Goal: Task Accomplishment & Management: Use online tool/utility

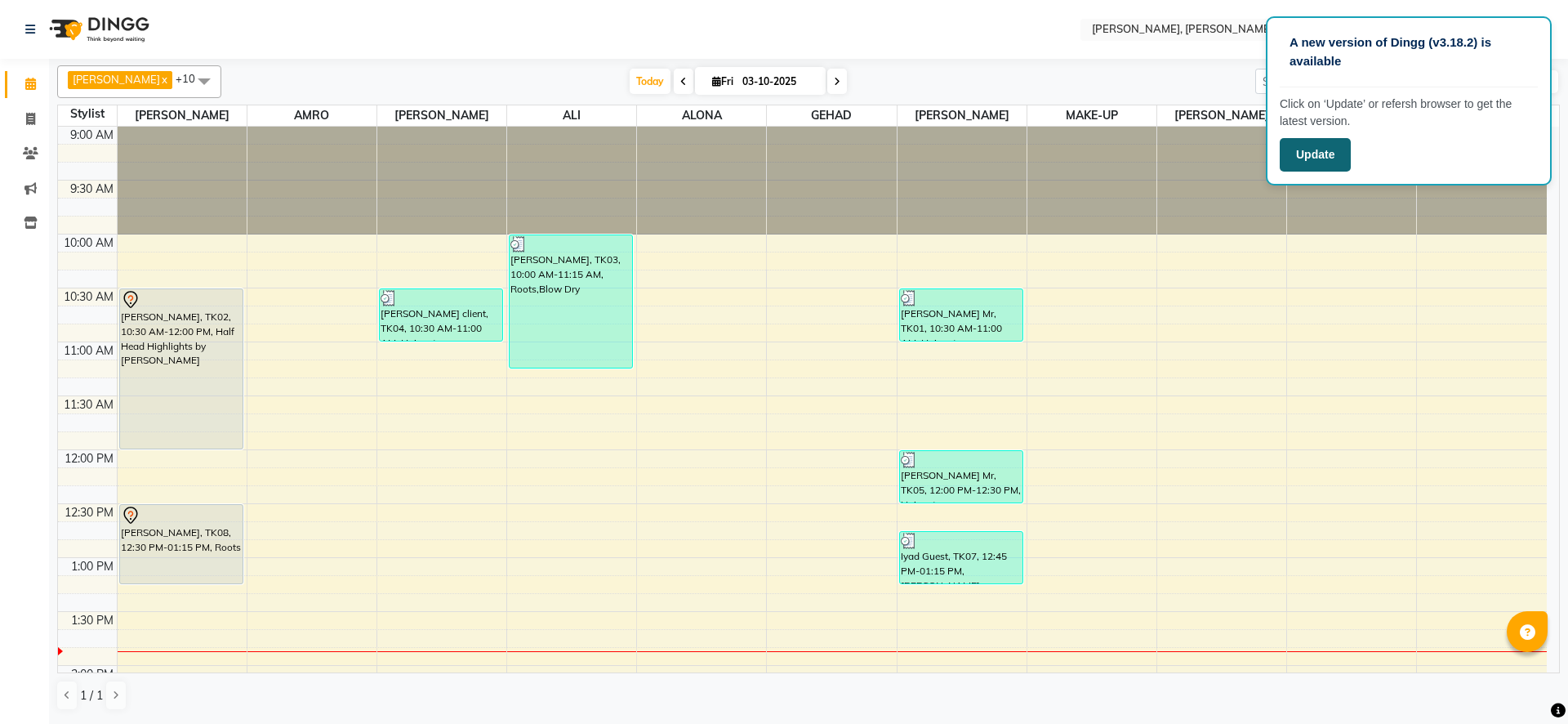
click at [1315, 150] on button "Update" at bounding box center [1315, 154] width 71 height 34
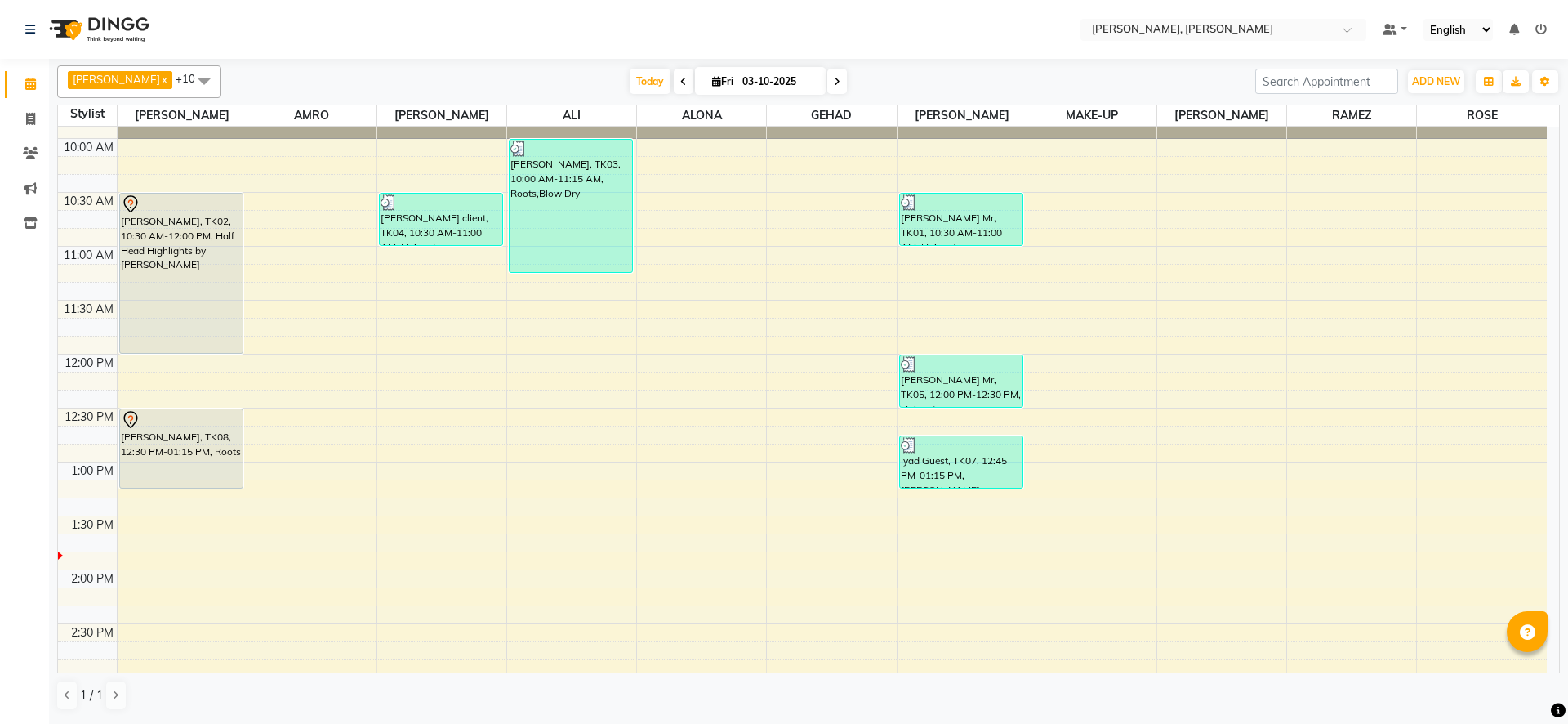
scroll to position [86, 0]
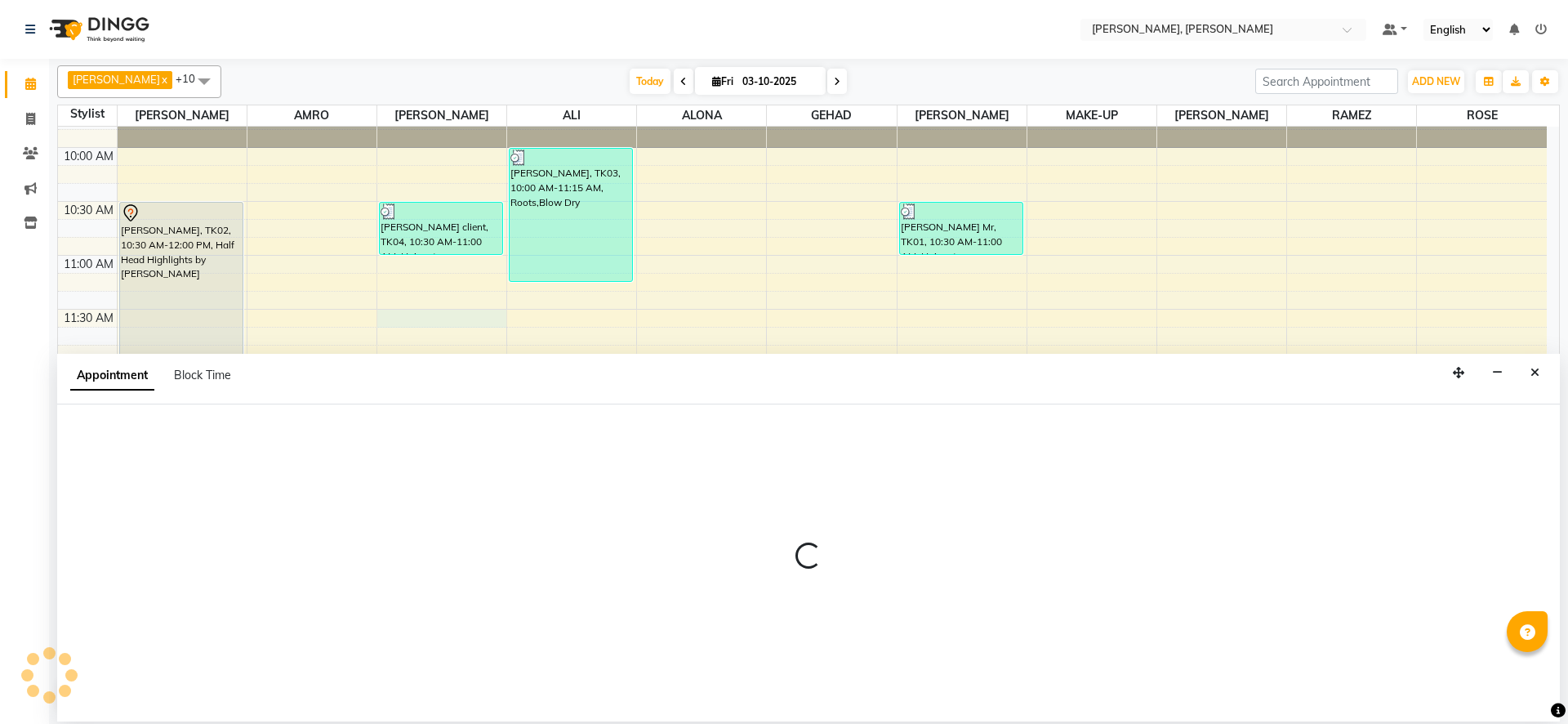
select select "59752"
select select "tentative"
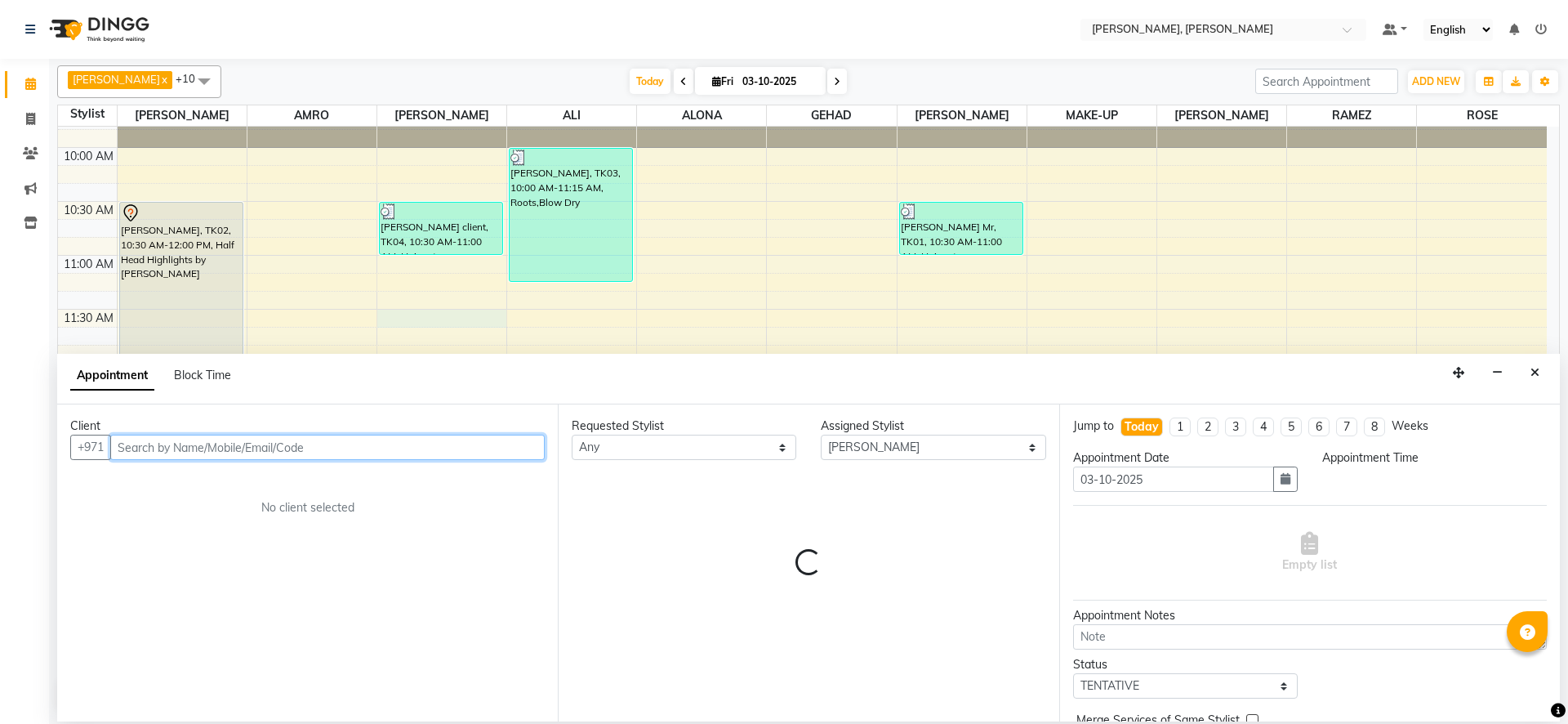
select select "690"
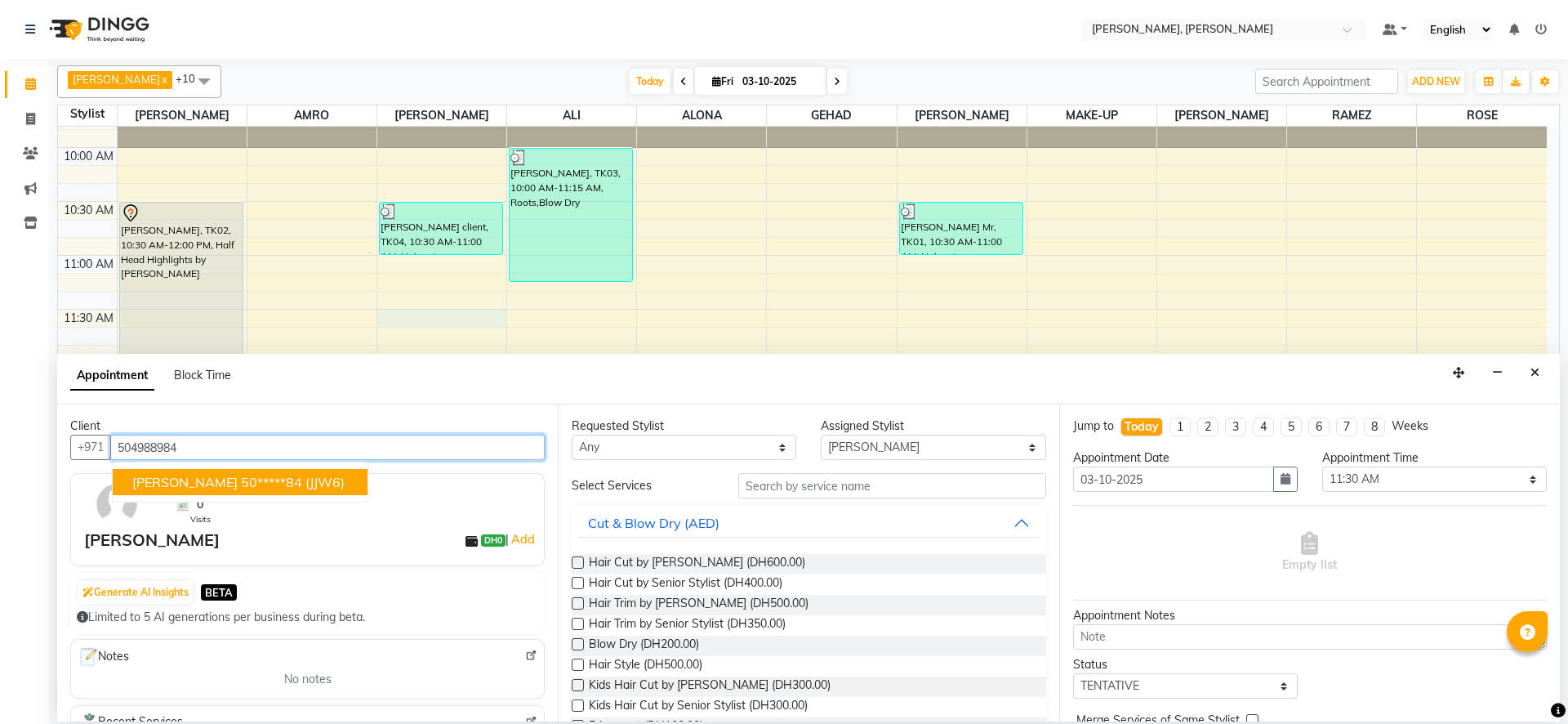
click at [277, 482] on button "[PERSON_NAME] 50*****84 (JJW6)" at bounding box center [239, 482] width 255 height 26
type input "50*****84"
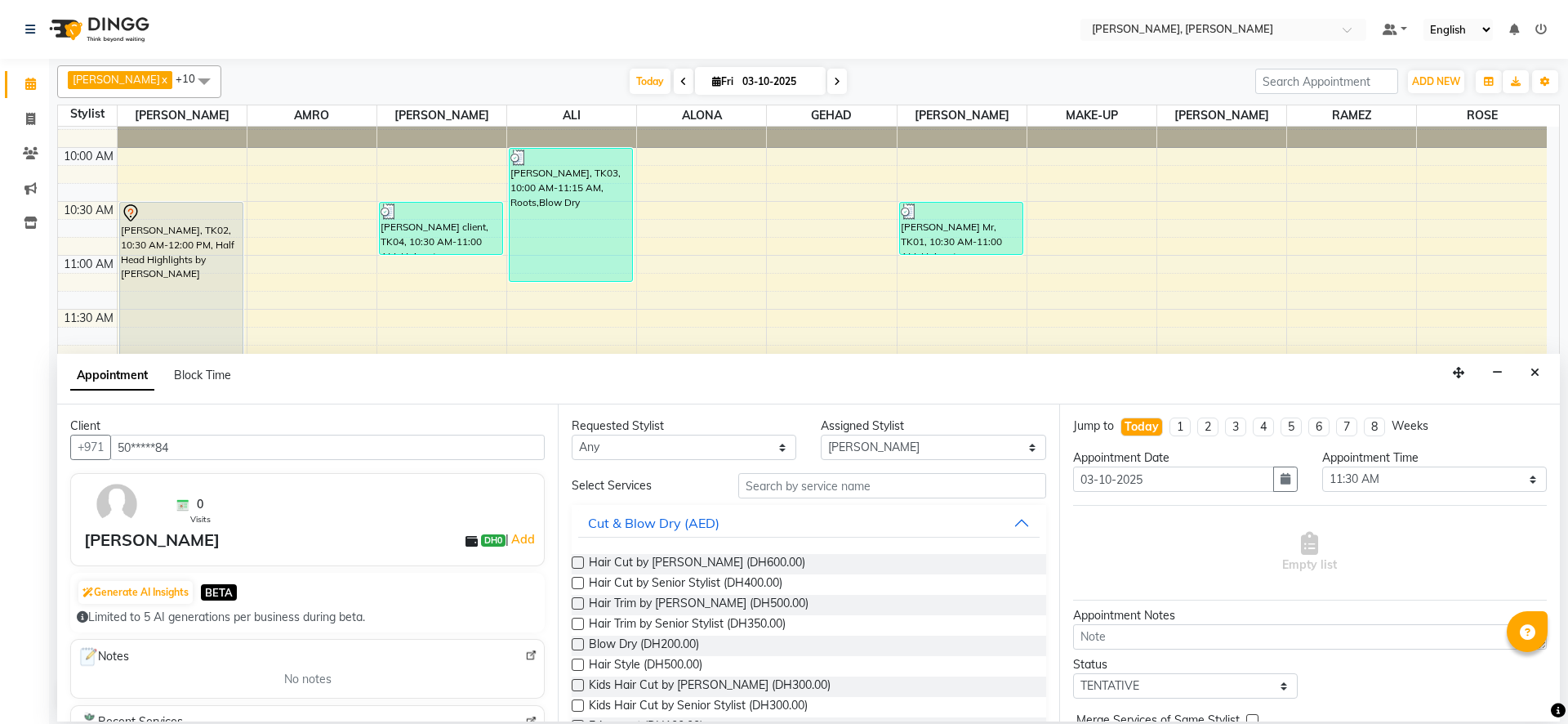
click at [579, 643] on label at bounding box center [578, 644] width 13 height 13
click at [579, 643] on input "checkbox" at bounding box center [577, 646] width 11 height 11
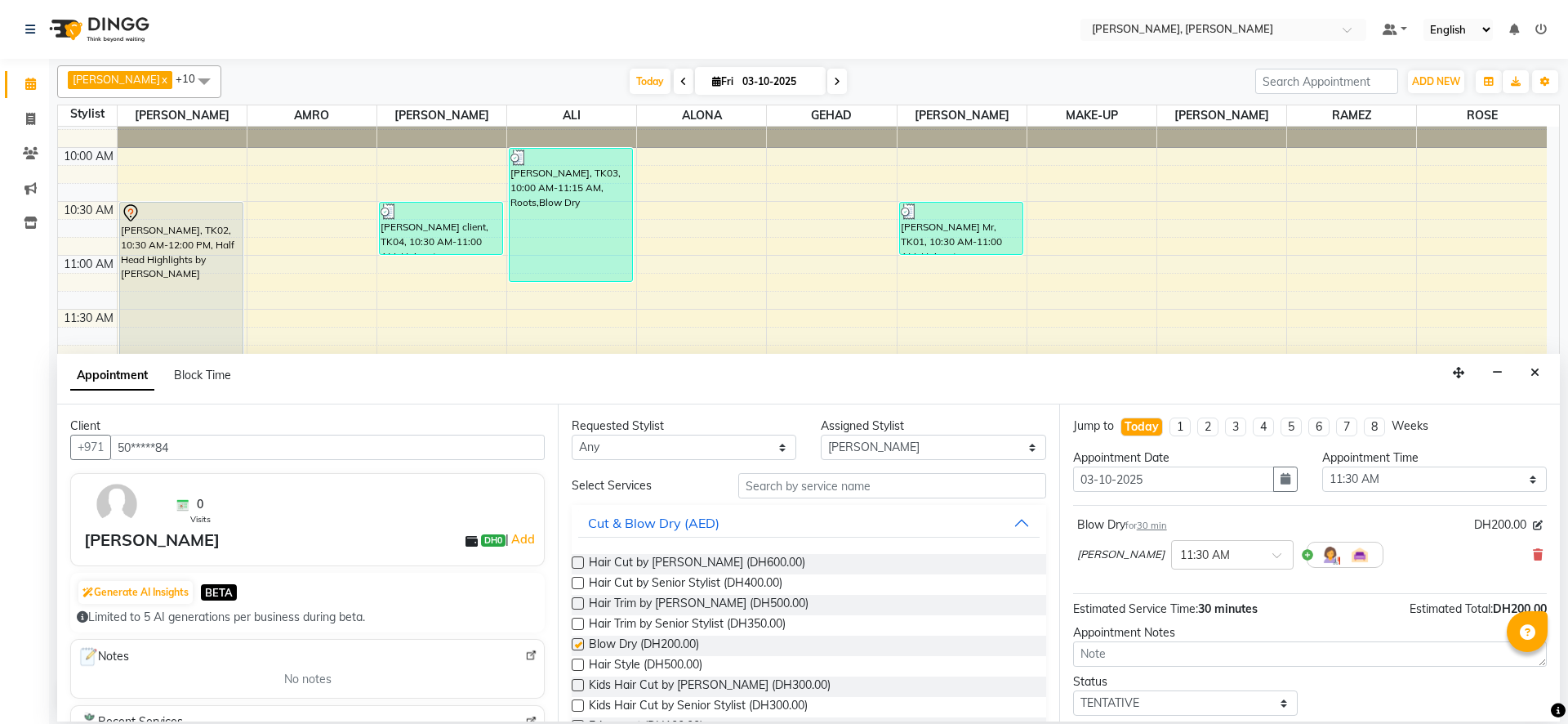
checkbox input "false"
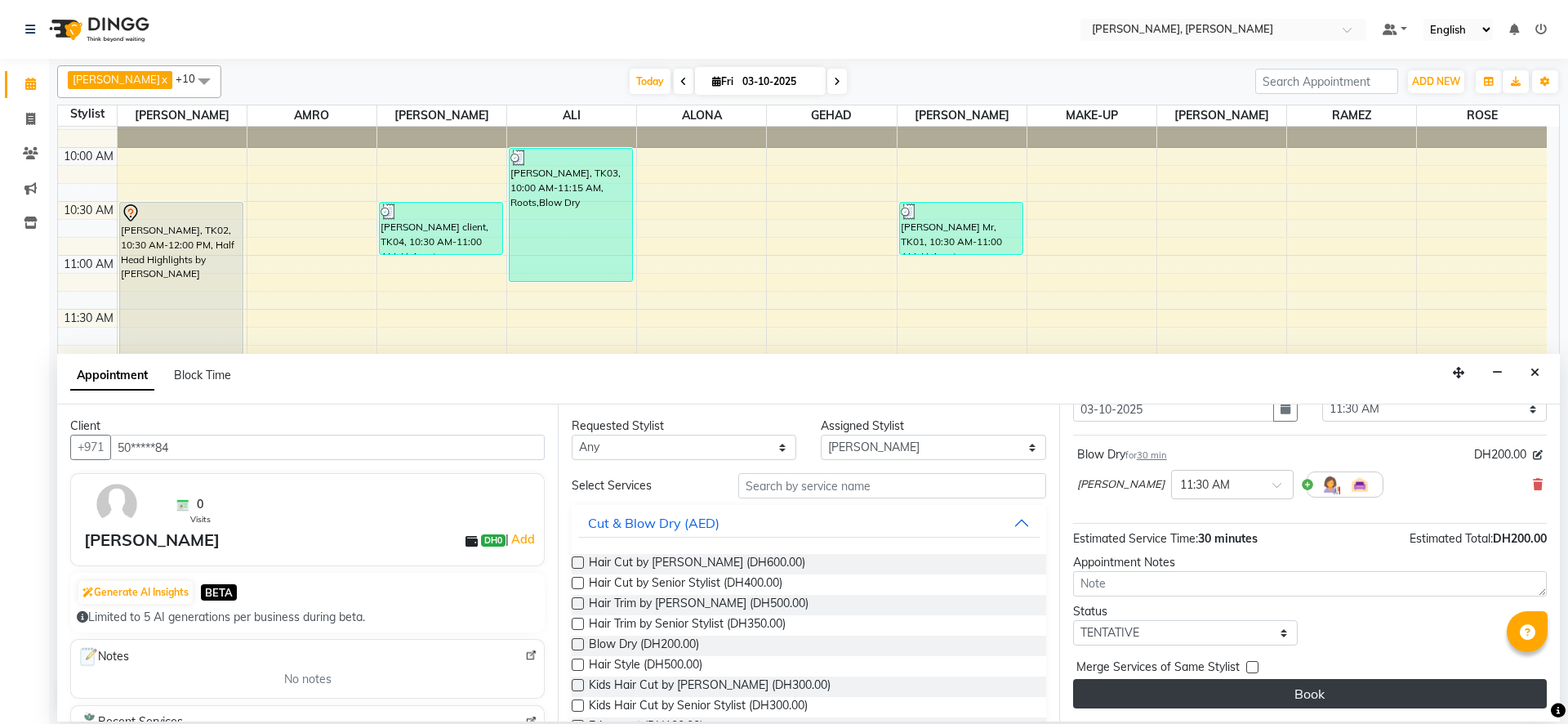
click at [1239, 701] on button "Book" at bounding box center [1310, 693] width 473 height 29
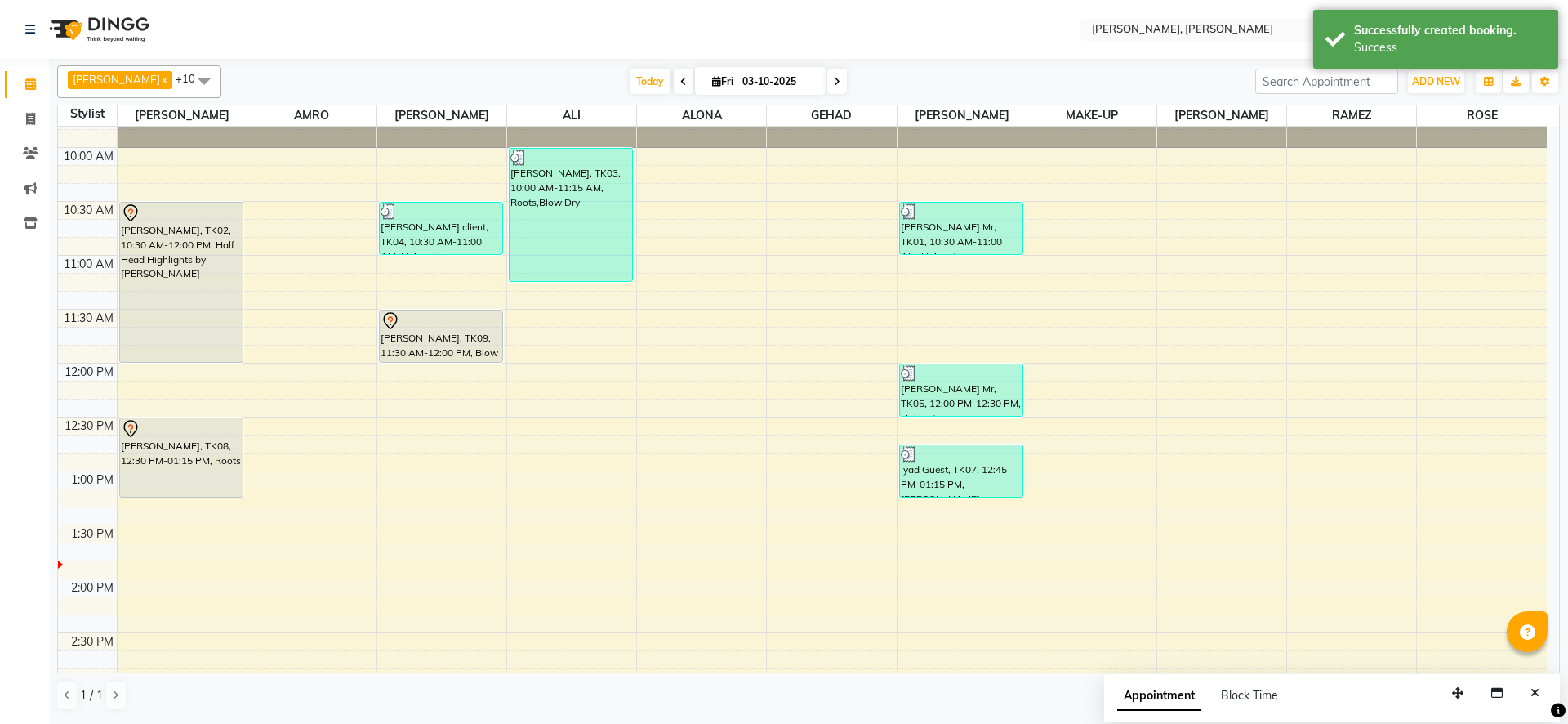
click at [444, 351] on div "[PERSON_NAME], TK09, 11:30 AM-12:00 PM, Blow Dry" at bounding box center [441, 336] width 122 height 52
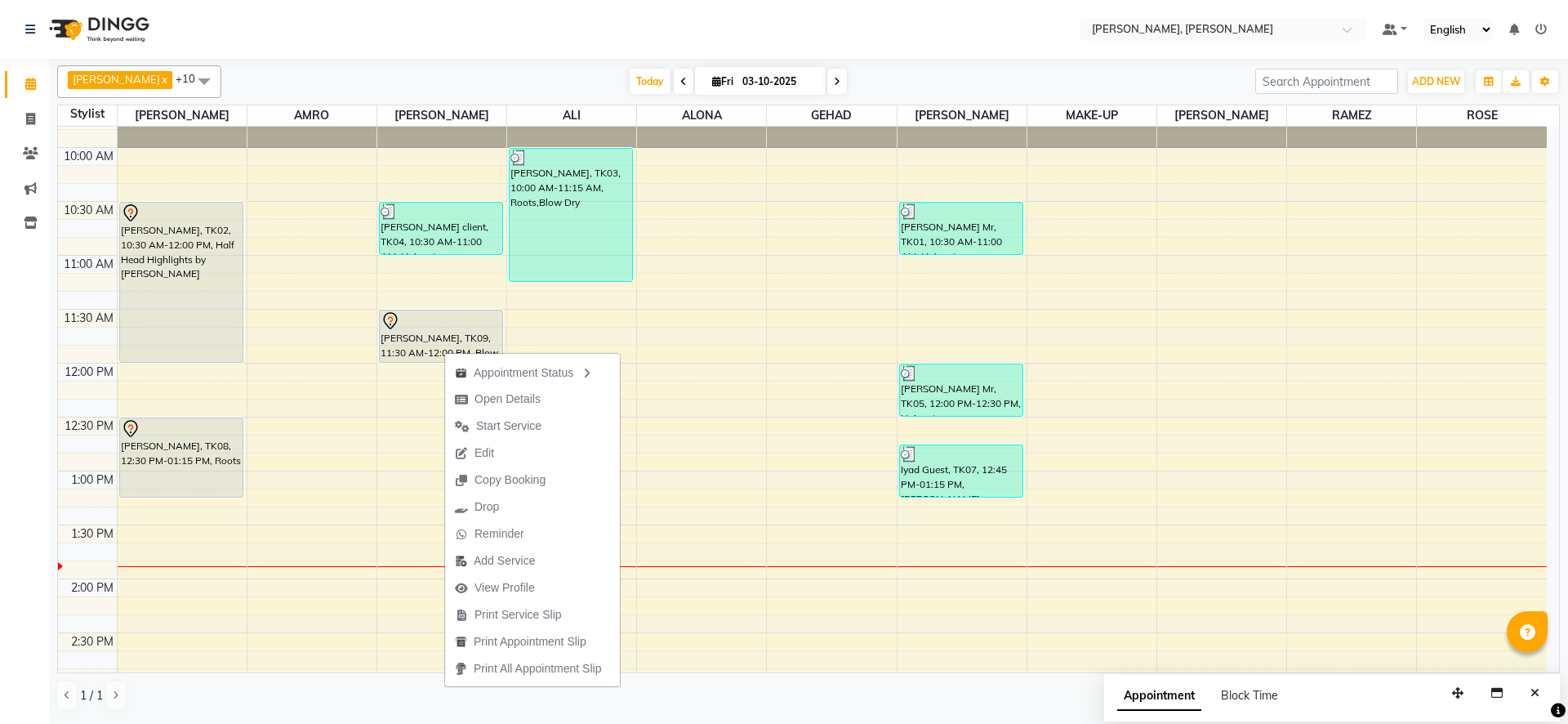
click at [390, 322] on icon at bounding box center [391, 321] width 20 height 20
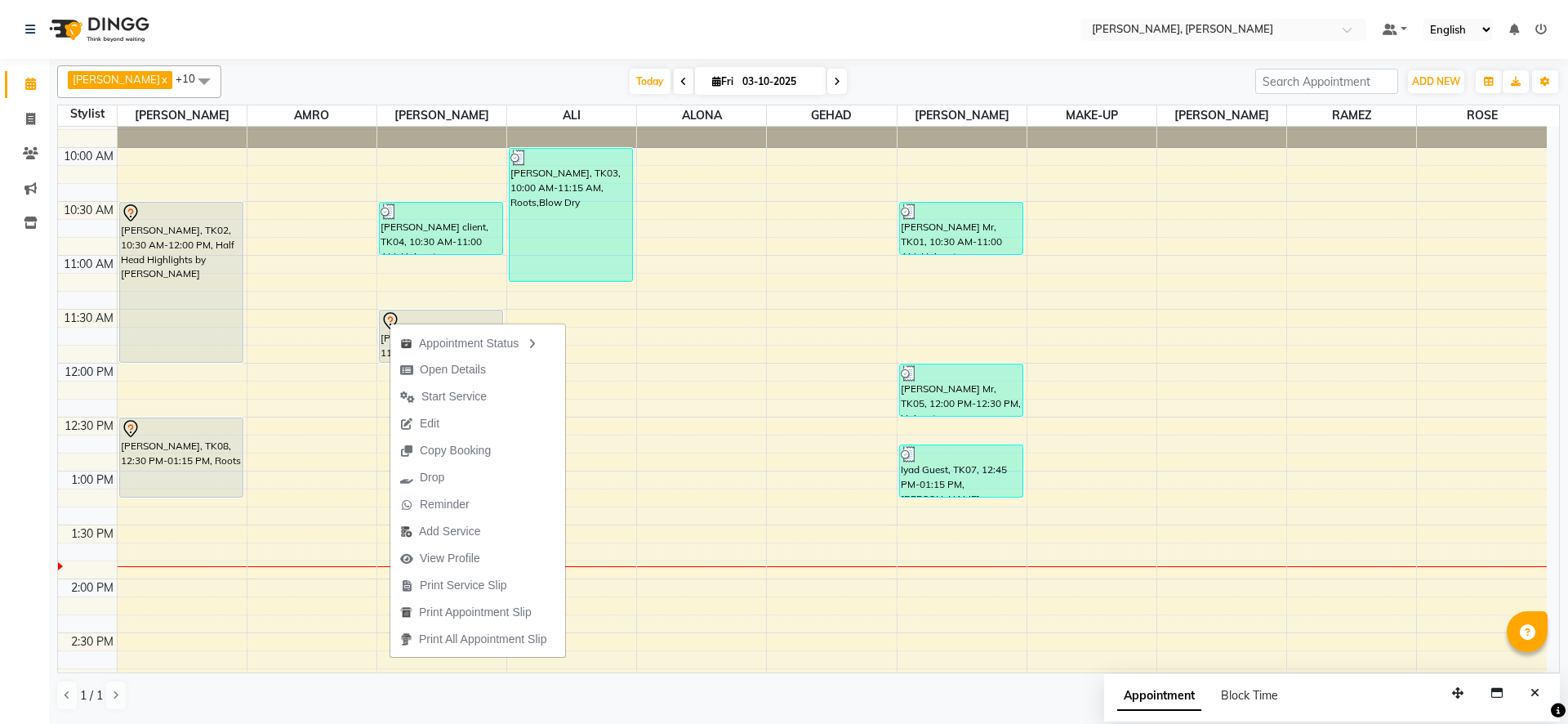
click at [391, 322] on div "Appointment Status Open Details Start Service Edit Copy Booking Drop Reminder A…" at bounding box center [478, 490] width 177 height 336
click at [402, 318] on div at bounding box center [441, 321] width 121 height 20
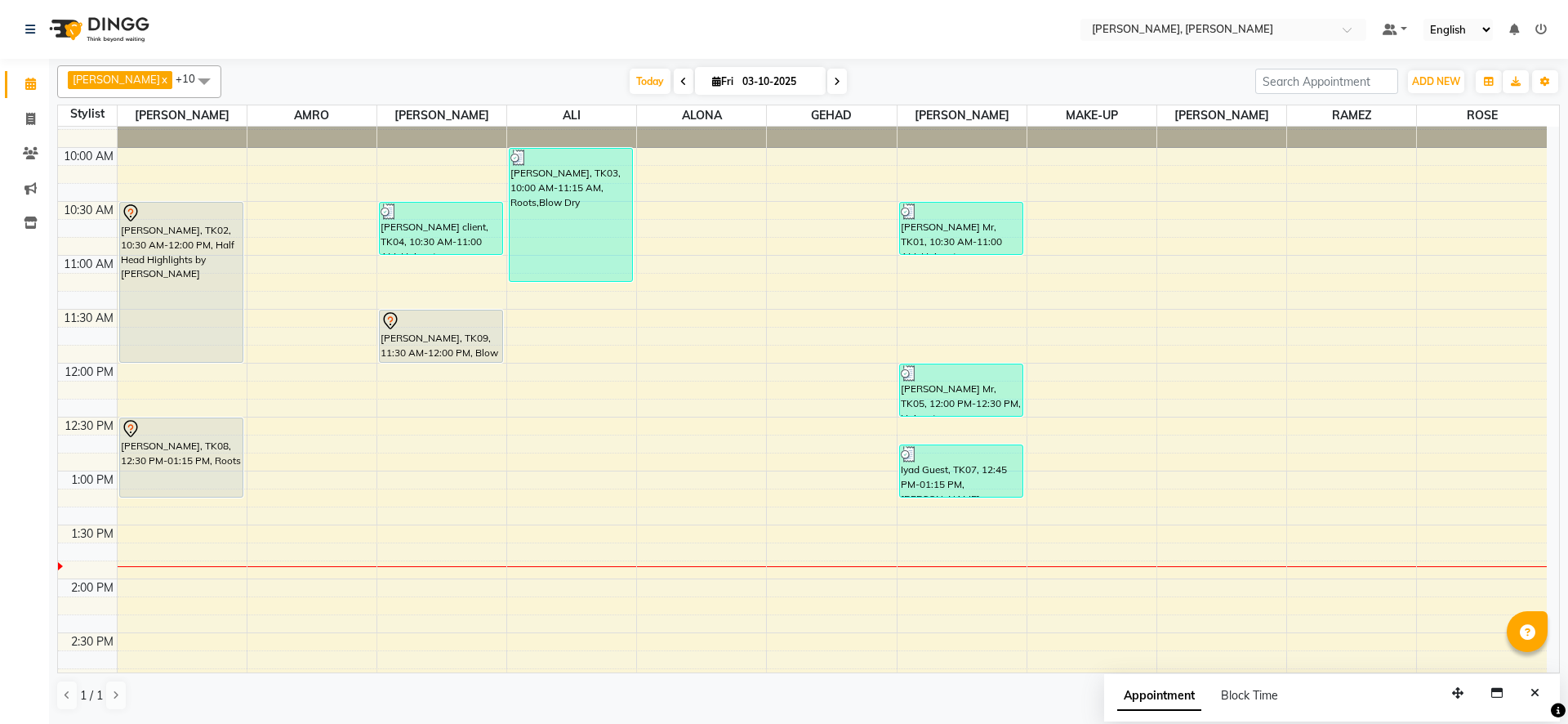
drag, startPoint x: 390, startPoint y: 321, endPoint x: 404, endPoint y: 318, distance: 14.3
click at [404, 318] on div at bounding box center [441, 321] width 121 height 20
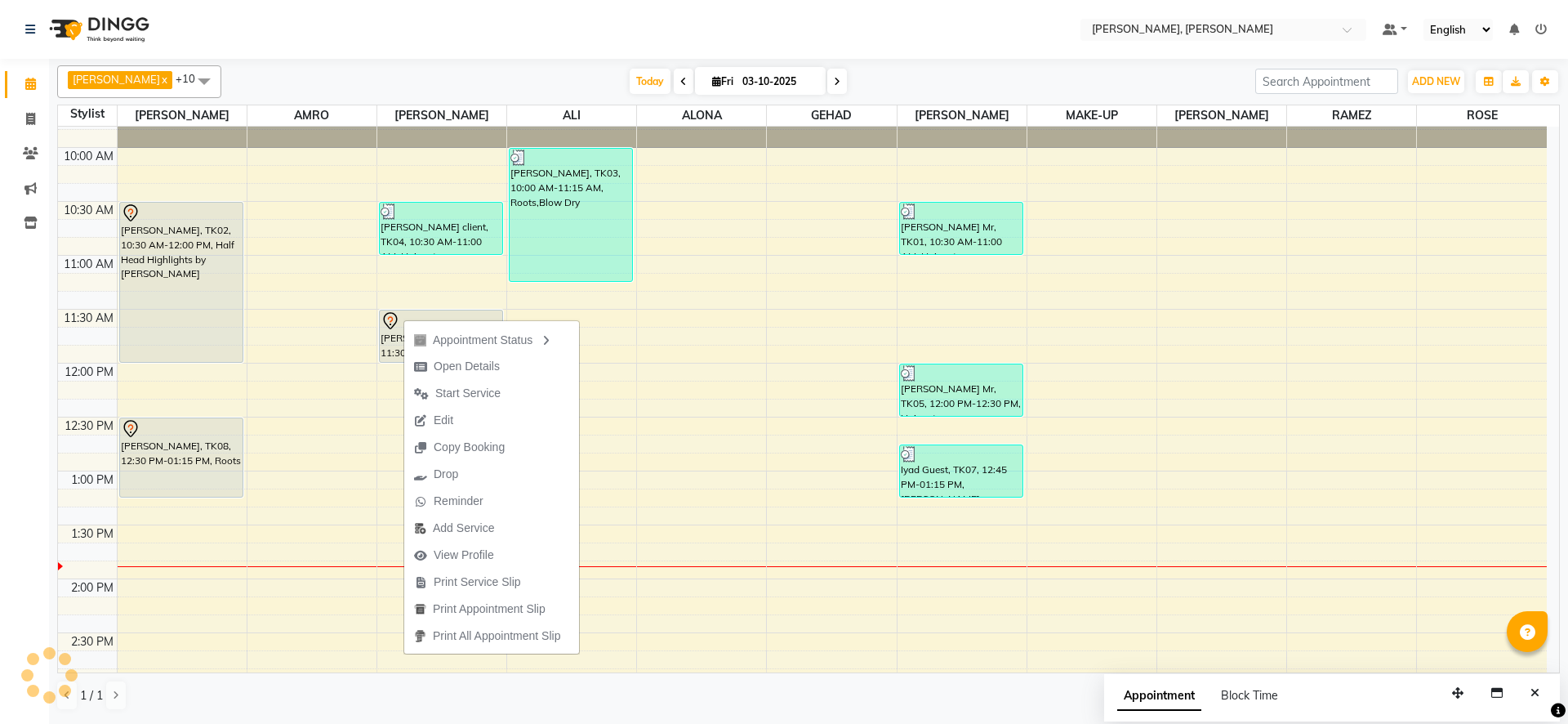
click at [404, 318] on div "Appointment Status Open Details Start Service Edit Copy Booking Drop Reminder A…" at bounding box center [492, 486] width 177 height 336
click at [478, 359] on span "Open Details" at bounding box center [466, 366] width 66 height 17
select select "7"
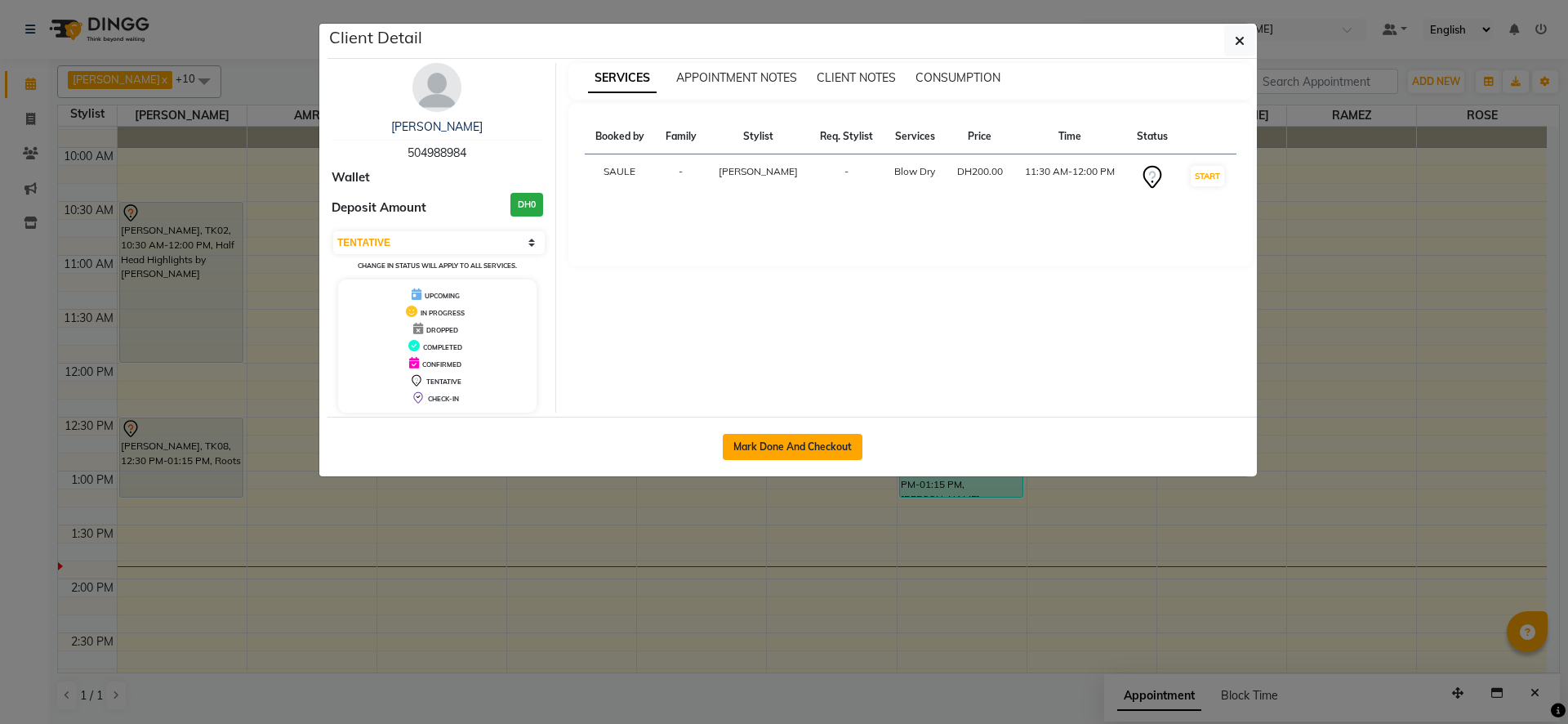
click at [784, 445] on button "Mark Done And Checkout" at bounding box center [793, 446] width 140 height 26
select select "service"
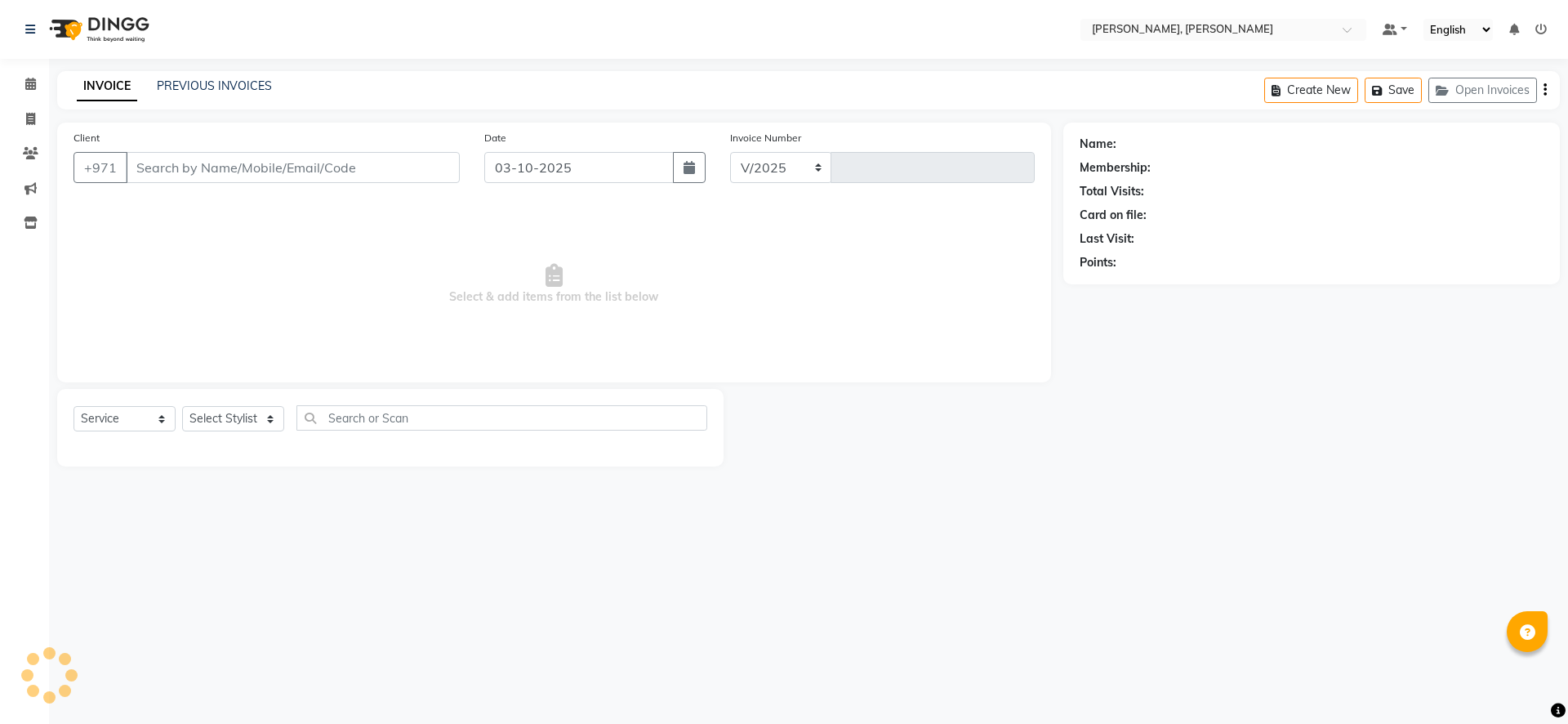
select select "7142"
type input "2785"
type input "50*****84"
select select "59752"
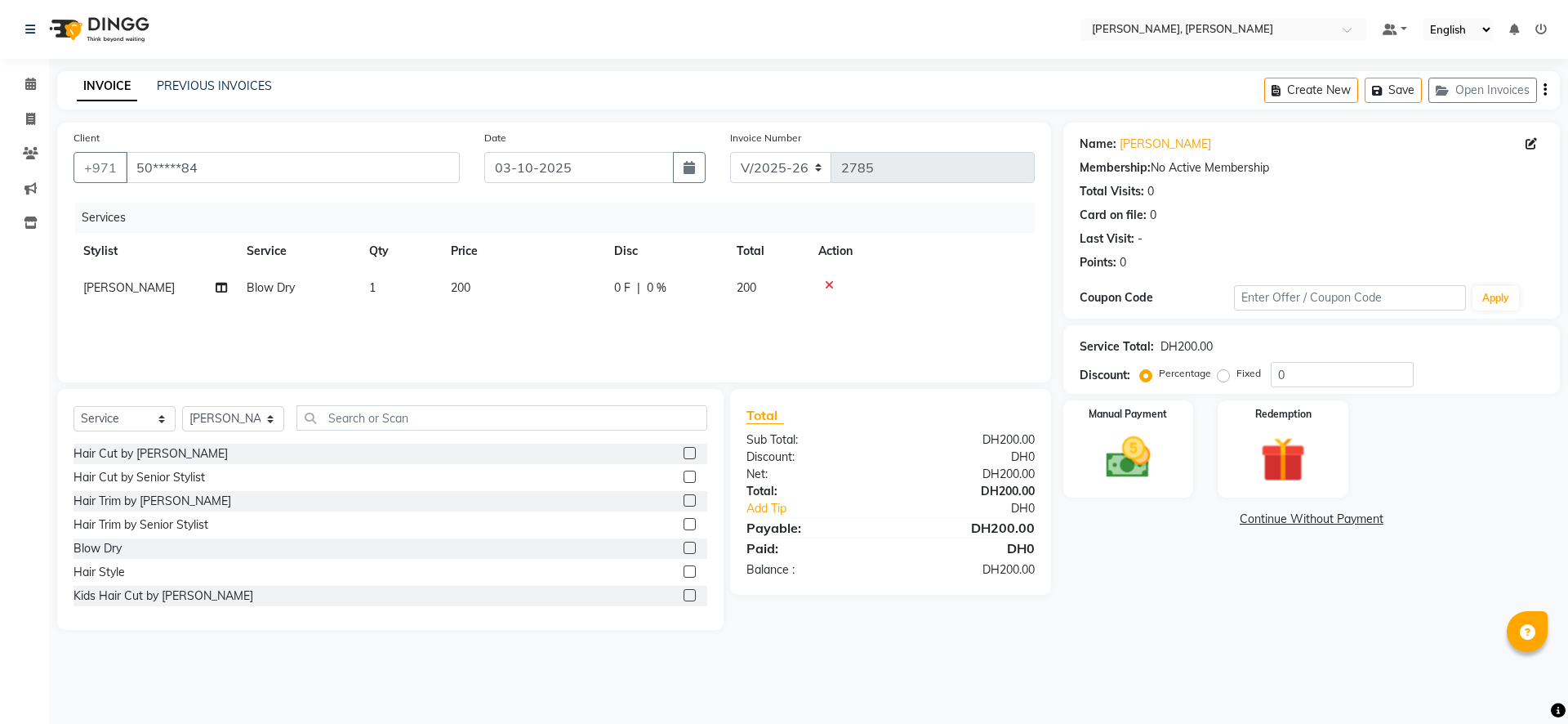
click at [1547, 92] on div "Create New Save Open Invoices" at bounding box center [1412, 90] width 296 height 38
click at [1545, 91] on icon "button" at bounding box center [1545, 90] width 4 height 1
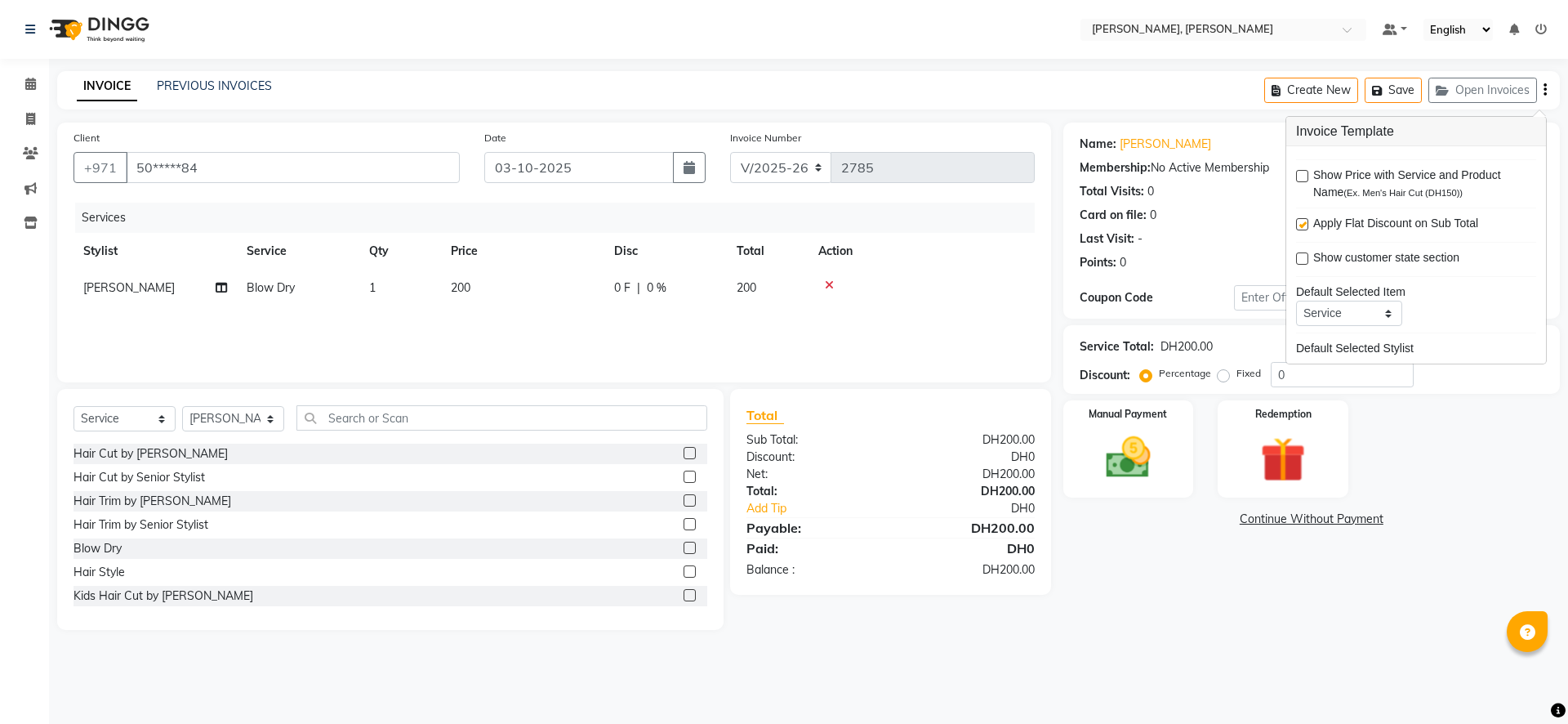
click at [1545, 99] on button "button" at bounding box center [1545, 90] width 4 height 38
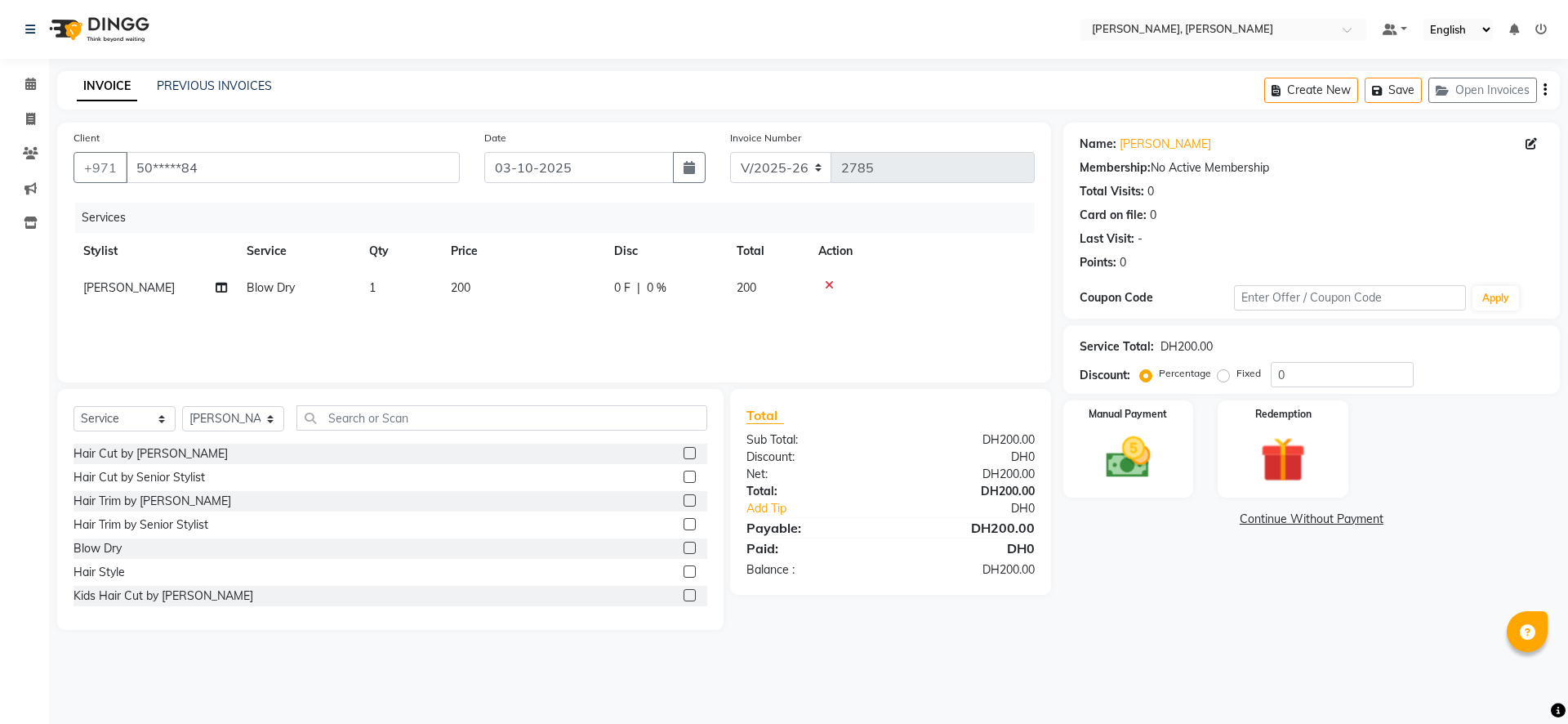
click at [1544, 32] on icon at bounding box center [1541, 29] width 12 height 12
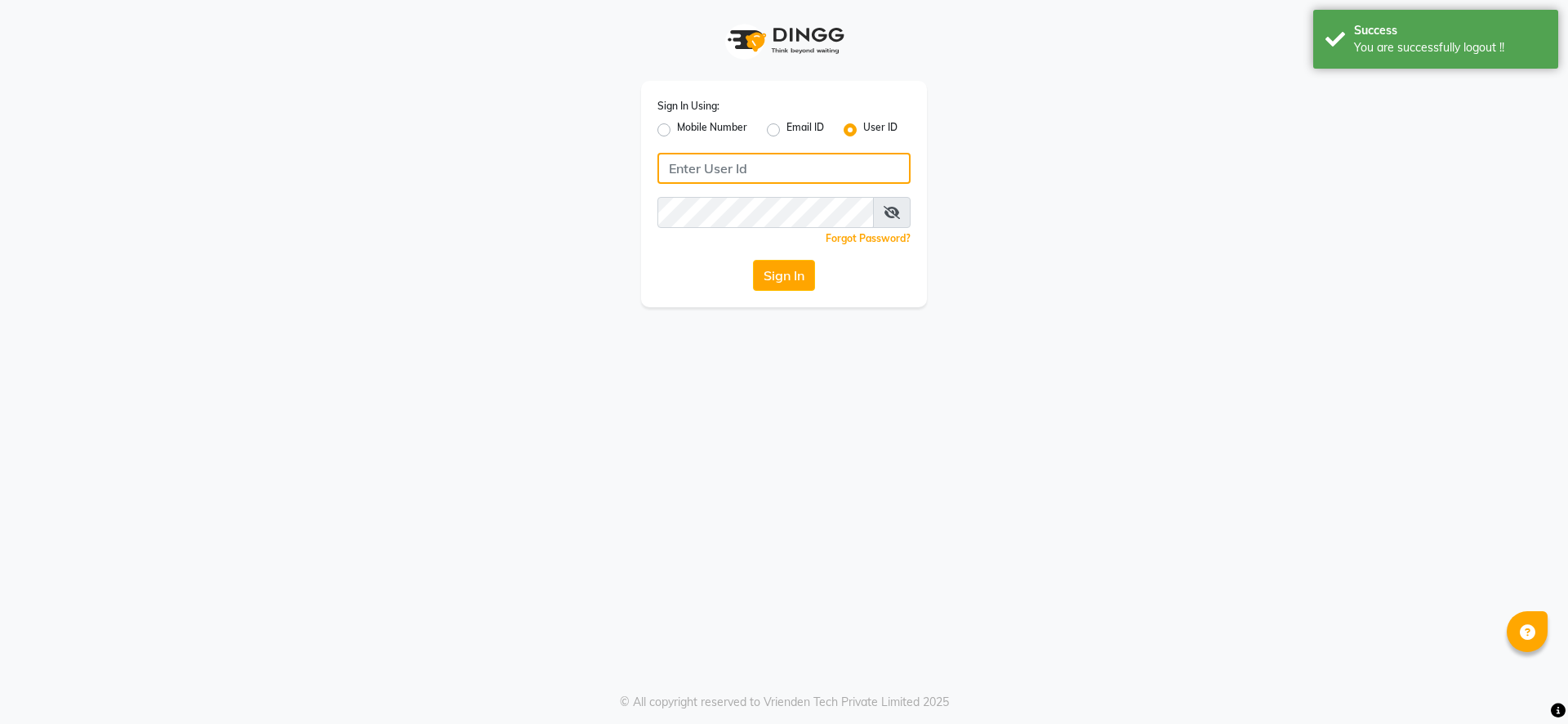
type input "569232369"
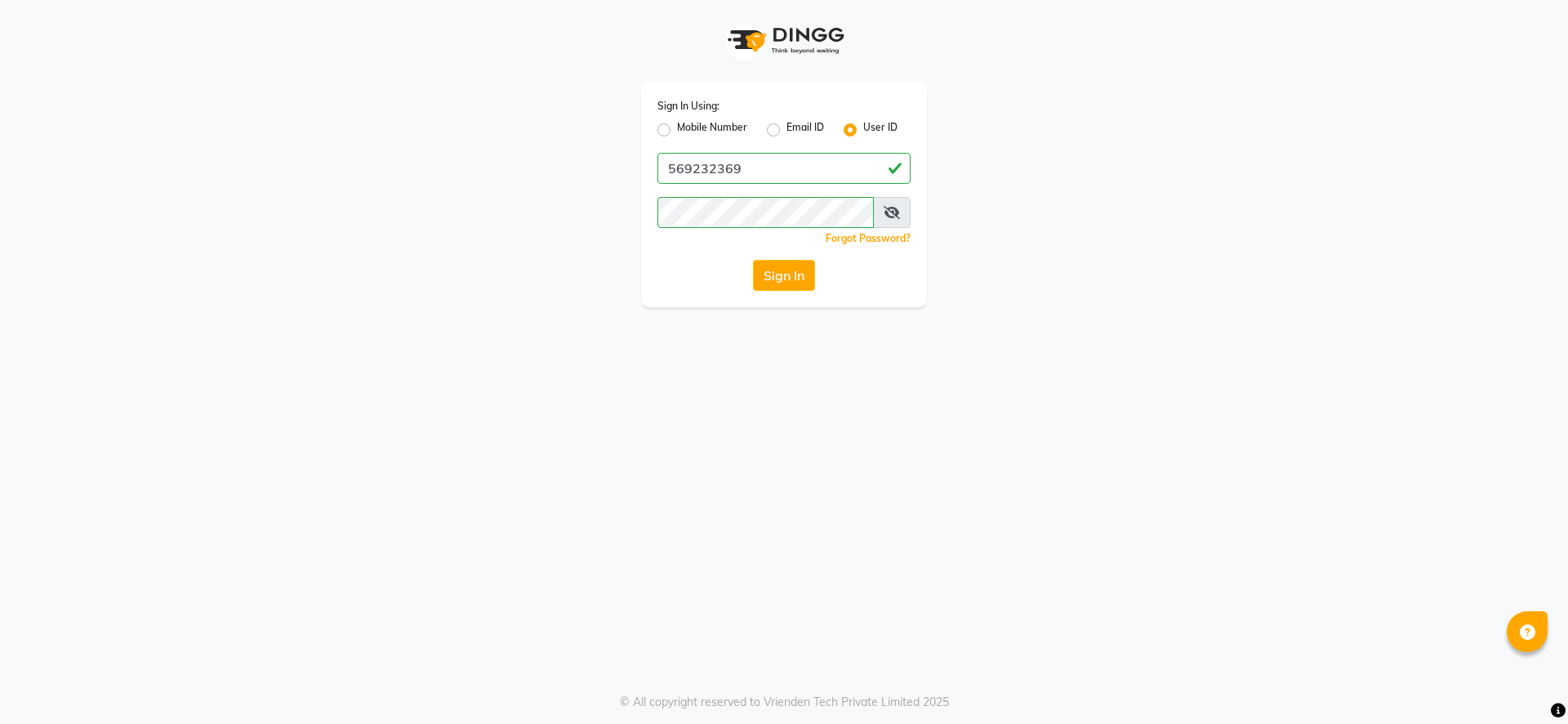
click at [892, 210] on icon at bounding box center [891, 212] width 16 height 13
click at [892, 210] on icon at bounding box center [892, 212] width 15 height 13
drag, startPoint x: 810, startPoint y: 169, endPoint x: 667, endPoint y: 131, distance: 148.0
click at [628, 165] on div "Sign In Using: Mobile Number Email ID User ID 569232369 Remember me Forgot Pass…" at bounding box center [784, 153] width 931 height 308
click at [883, 127] on label "User ID" at bounding box center [881, 130] width 34 height 20
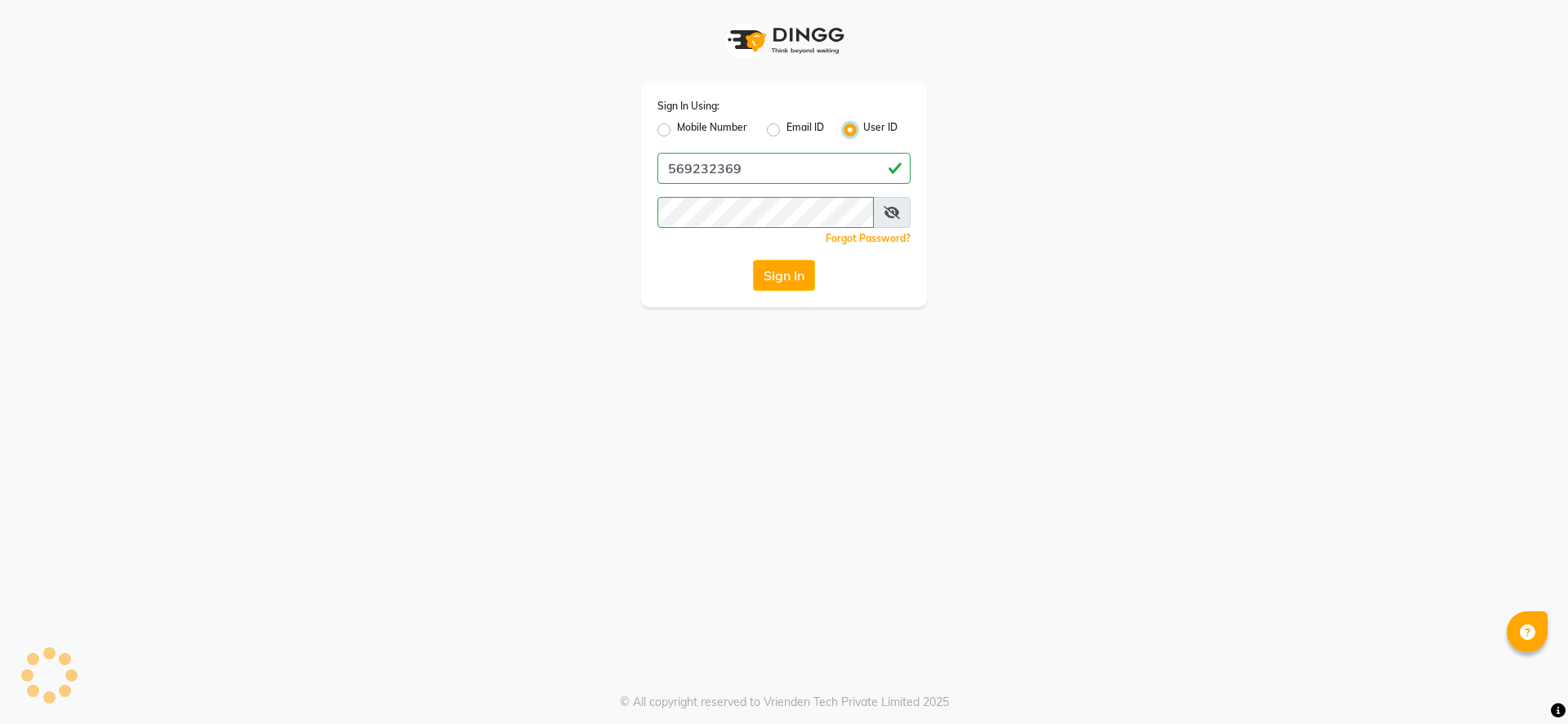
click at [874, 127] on input "User ID" at bounding box center [869, 125] width 11 height 11
click at [677, 131] on label "Mobile Number" at bounding box center [712, 130] width 70 height 20
click at [677, 131] on input "Mobile Number" at bounding box center [683, 125] width 11 height 11
radio input "true"
radio input "false"
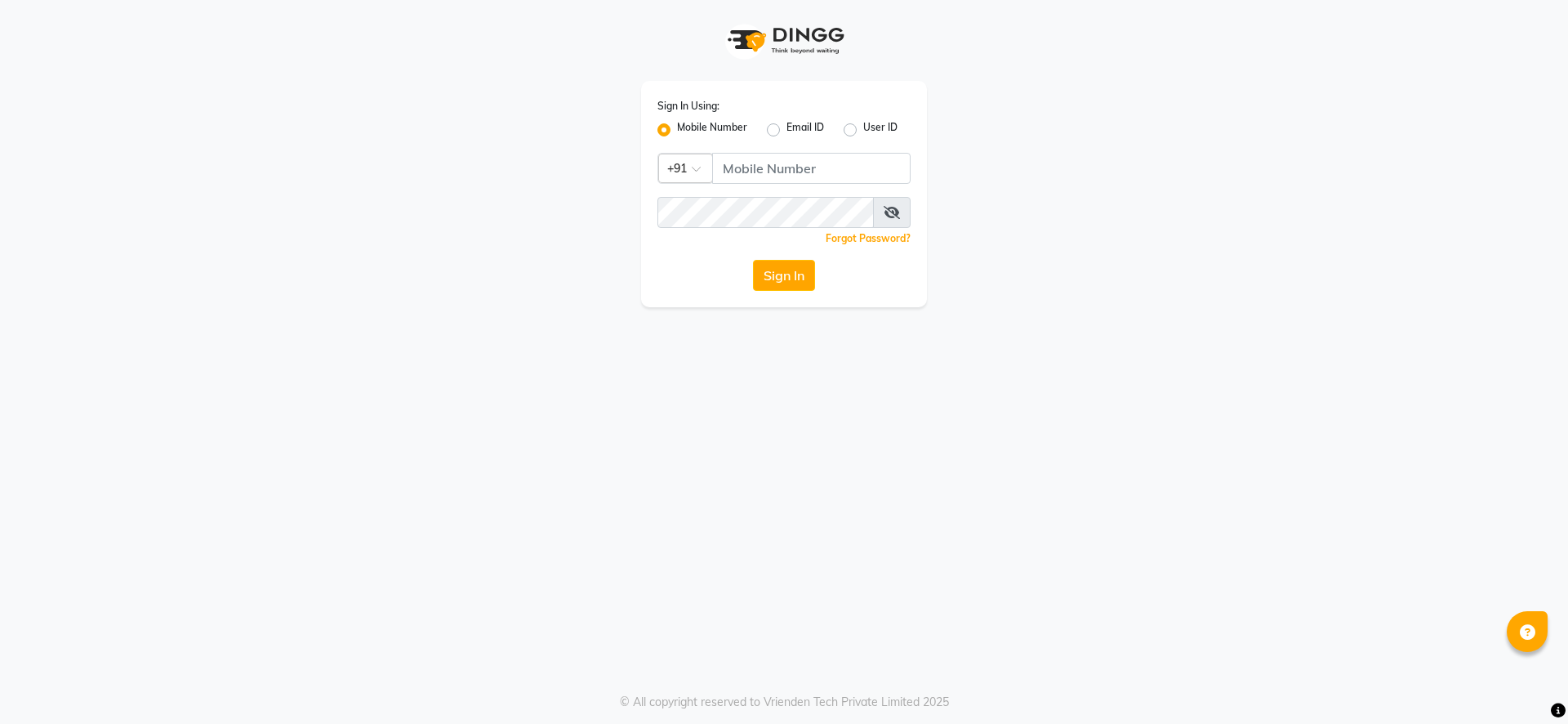
click at [677, 131] on label "Mobile Number" at bounding box center [712, 130] width 70 height 20
click at [677, 131] on input "Mobile Number" at bounding box center [683, 125] width 11 height 11
click at [858, 128] on div "User ID" at bounding box center [870, 130] width 54 height 20
click at [880, 127] on label "User ID" at bounding box center [881, 130] width 34 height 20
click at [874, 127] on input "User ID" at bounding box center [869, 125] width 11 height 11
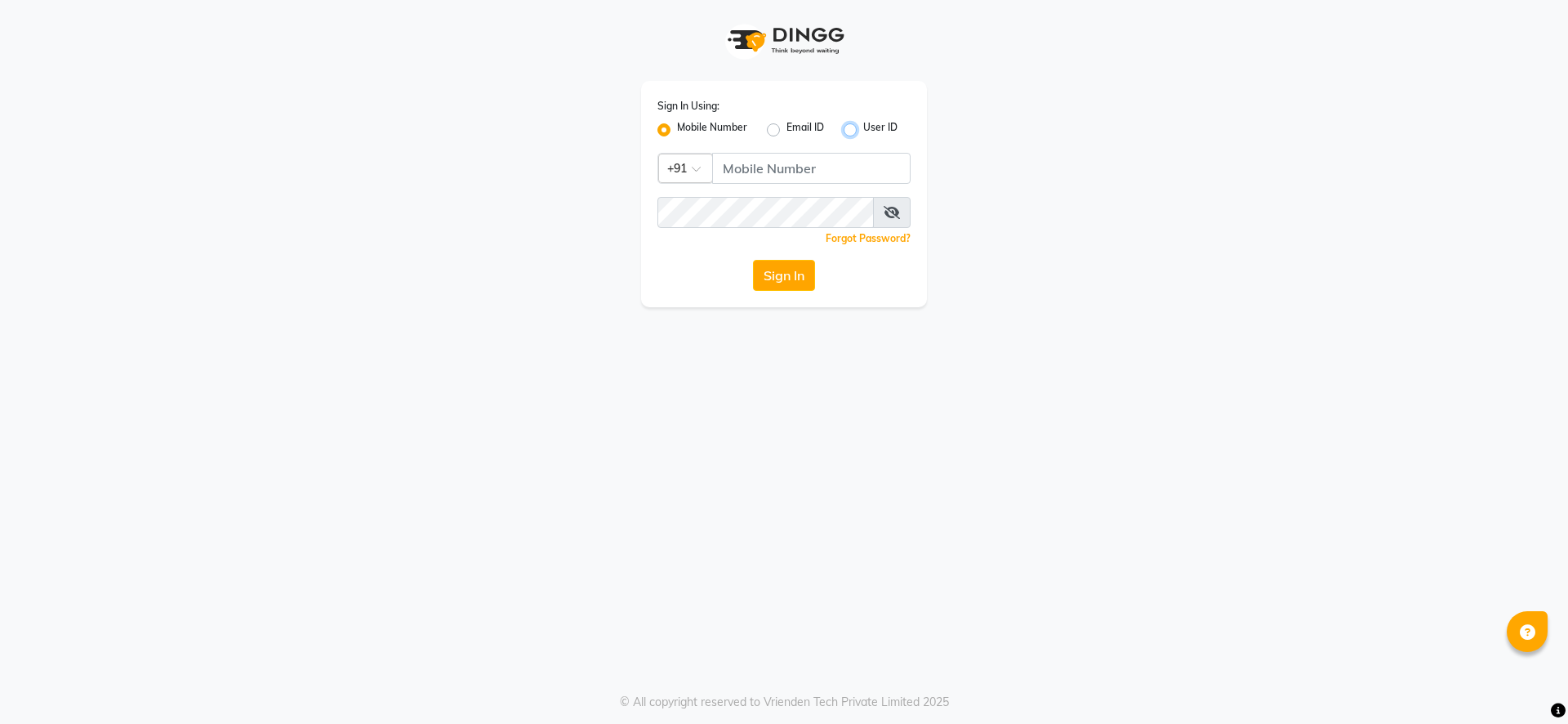
radio input "true"
radio input "false"
click at [702, 255] on div "Sign In Using: Mobile Number Email ID User ID Remember me Forgot Password? Sign…" at bounding box center [784, 193] width 286 height 226
click at [767, 174] on input "Username" at bounding box center [784, 168] width 253 height 31
type input "[PERSON_NAME]"
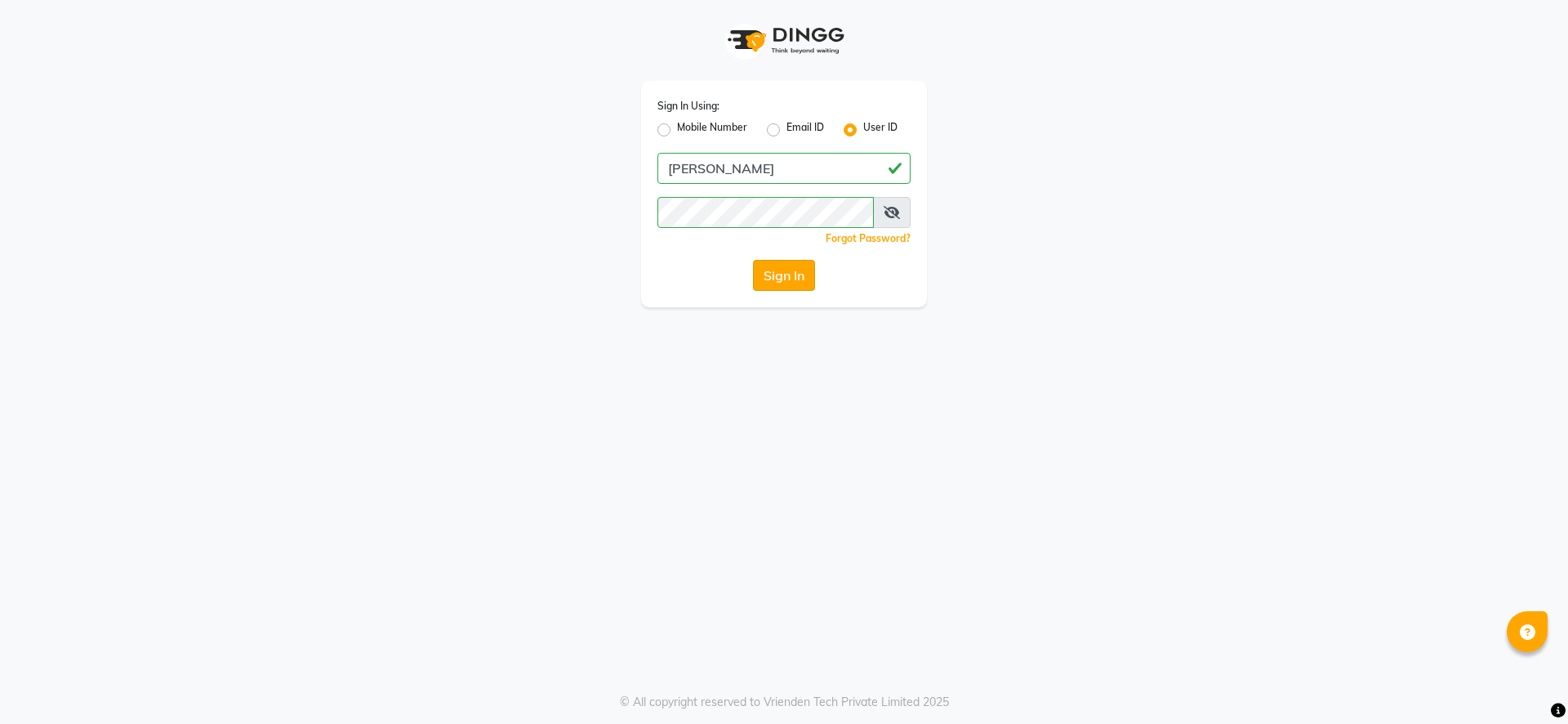
click at [796, 279] on button "Sign In" at bounding box center [784, 275] width 62 height 31
